Goal: Task Accomplishment & Management: Manage account settings

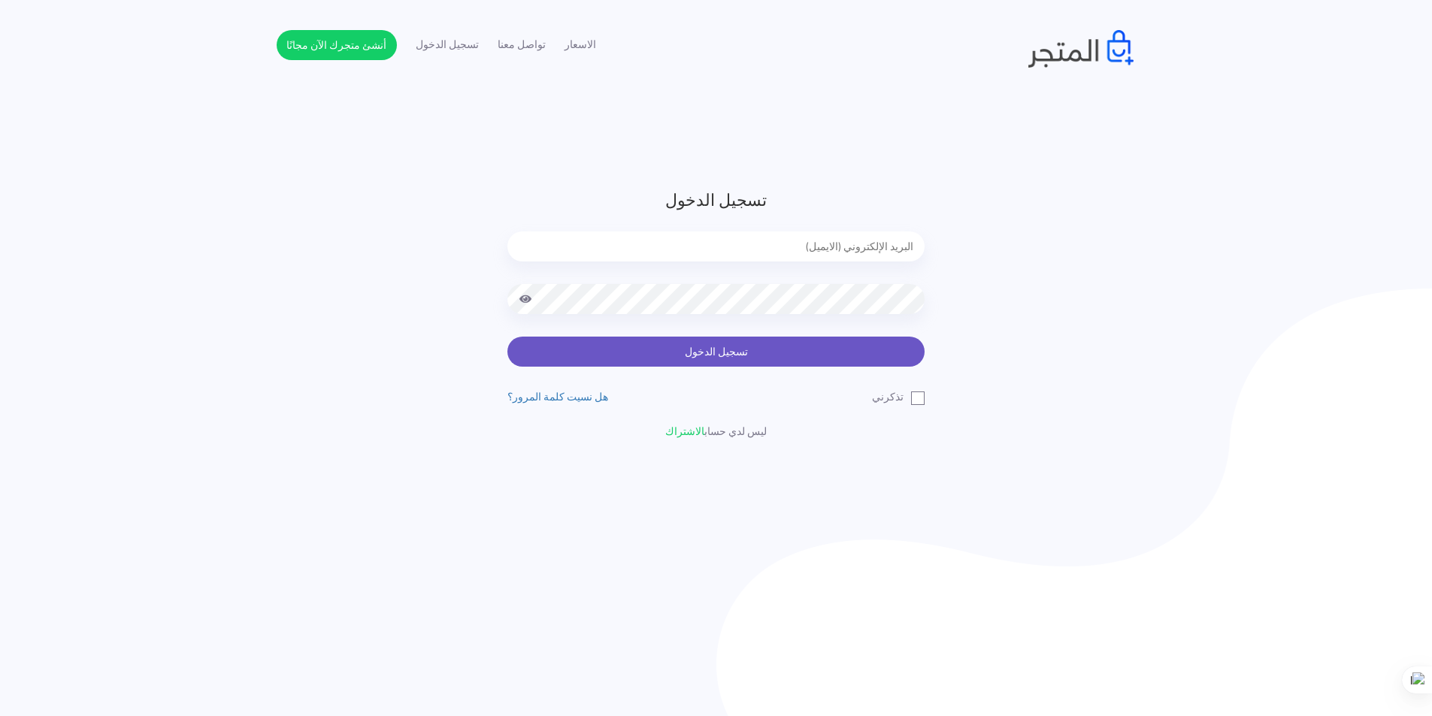
type input "[EMAIL_ADDRESS][DOMAIN_NAME]"
click at [816, 354] on button "تسجيل الدخول" at bounding box center [715, 352] width 417 height 30
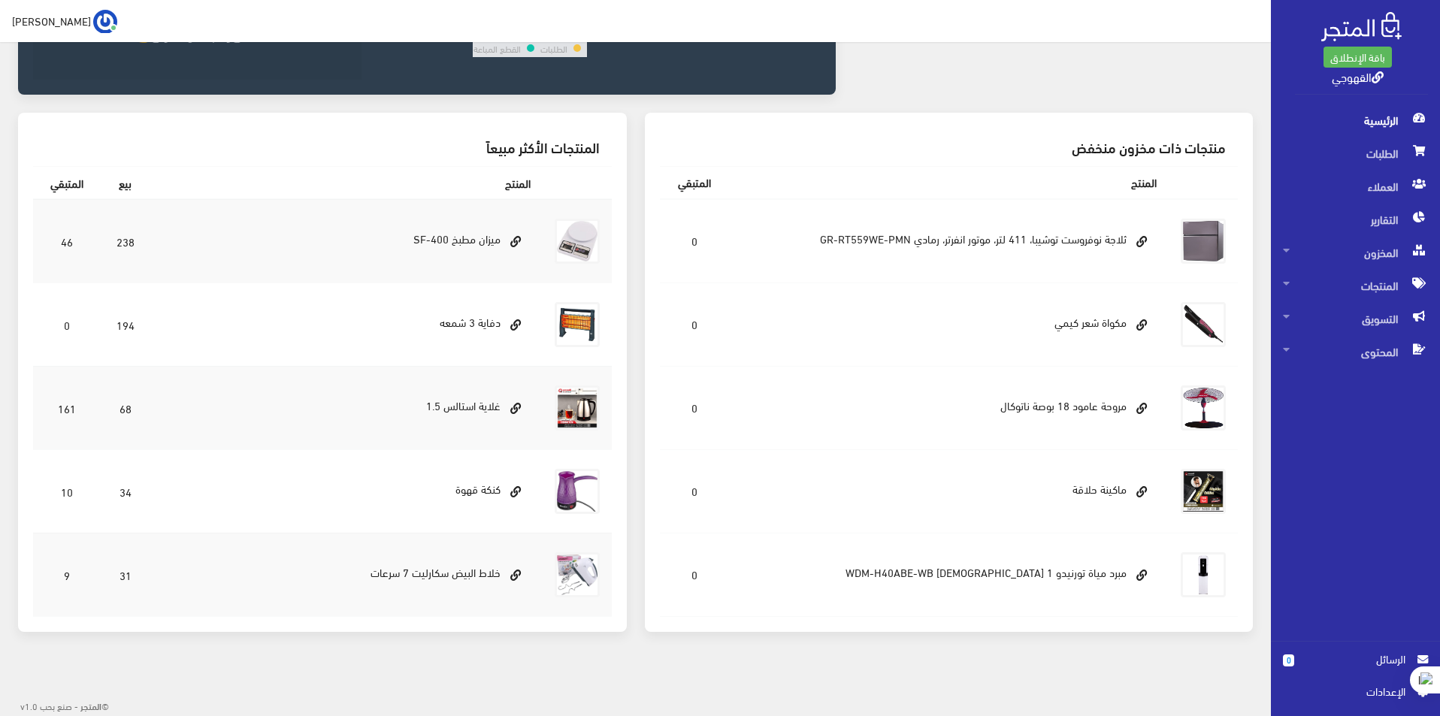
scroll to position [397, 0]
click at [1385, 698] on span "اﻹعدادات" at bounding box center [1350, 691] width 110 height 17
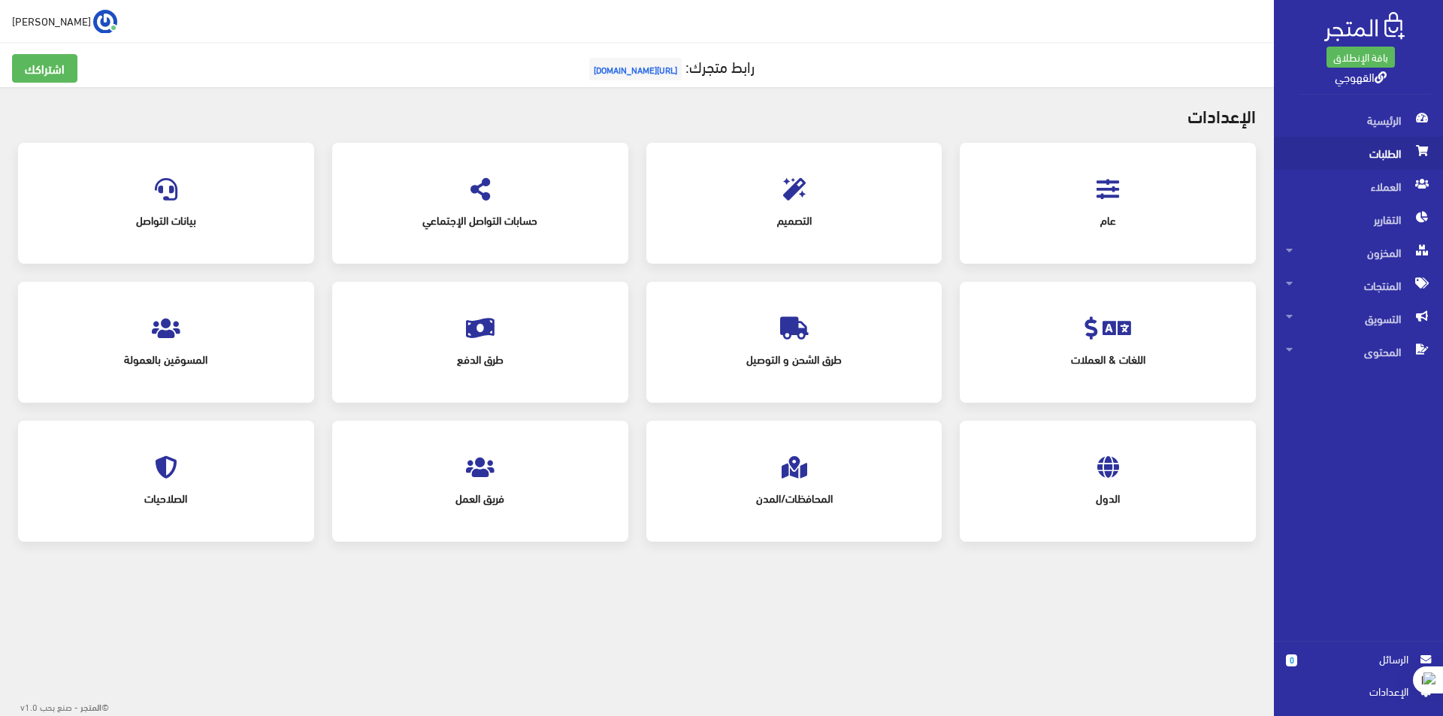
click at [1397, 143] on span "الطلبات" at bounding box center [1358, 153] width 145 height 33
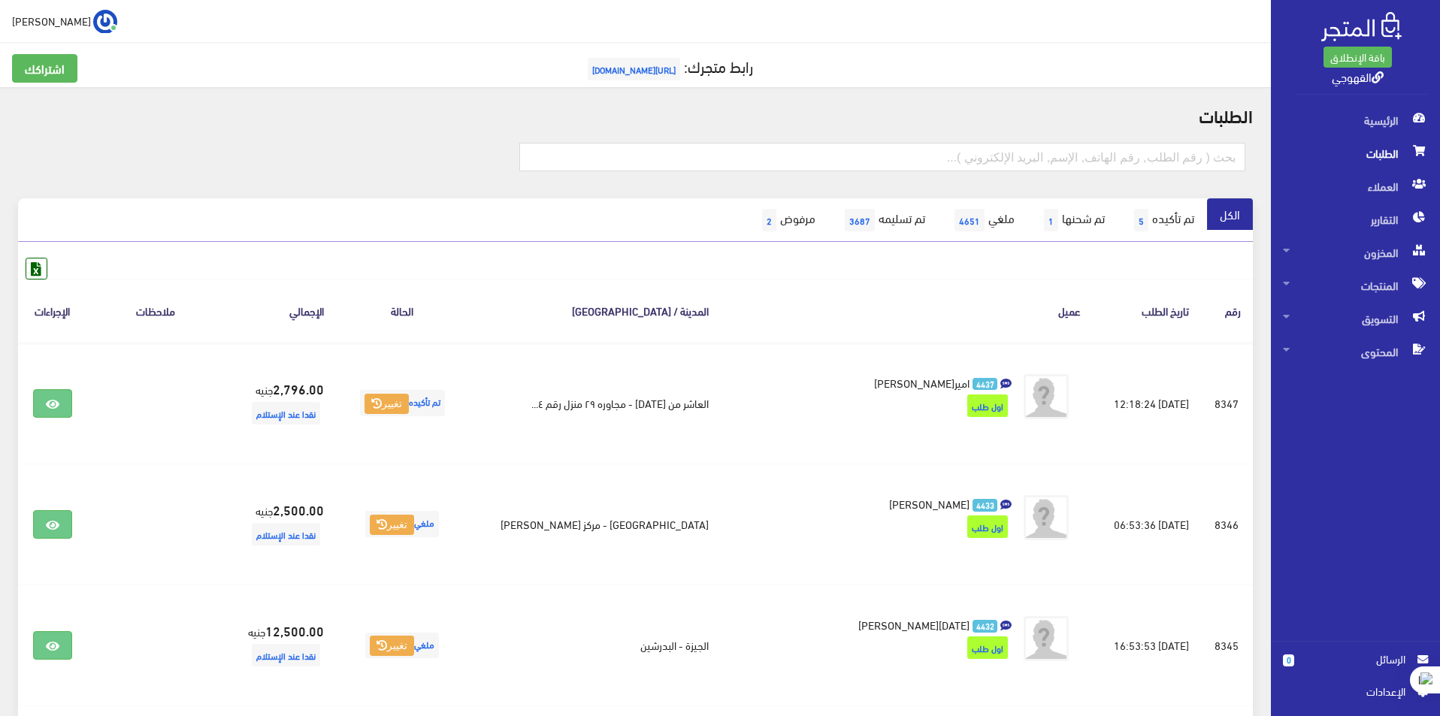
click at [672, 75] on span "https://www.alqahwaji.com" at bounding box center [634, 69] width 92 height 23
